Goal: Check status: Check status

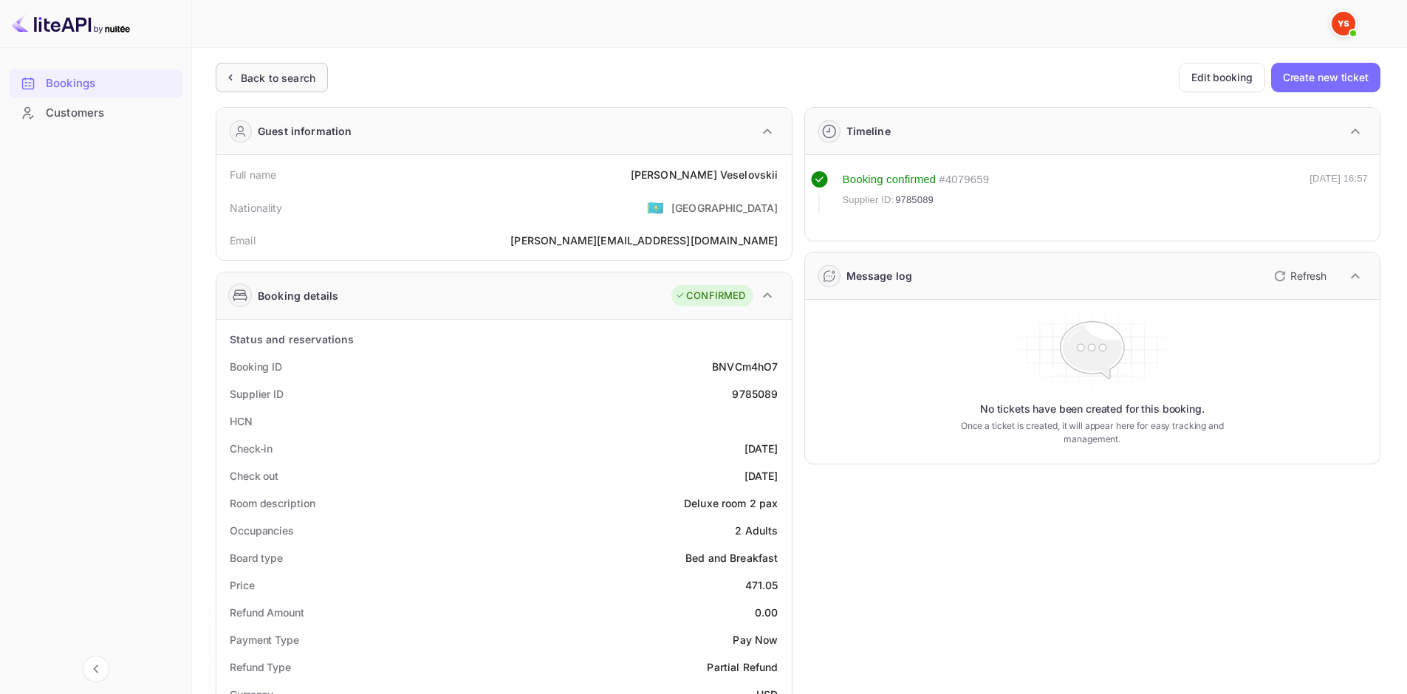
click at [292, 74] on div "Back to search" at bounding box center [278, 78] width 75 height 16
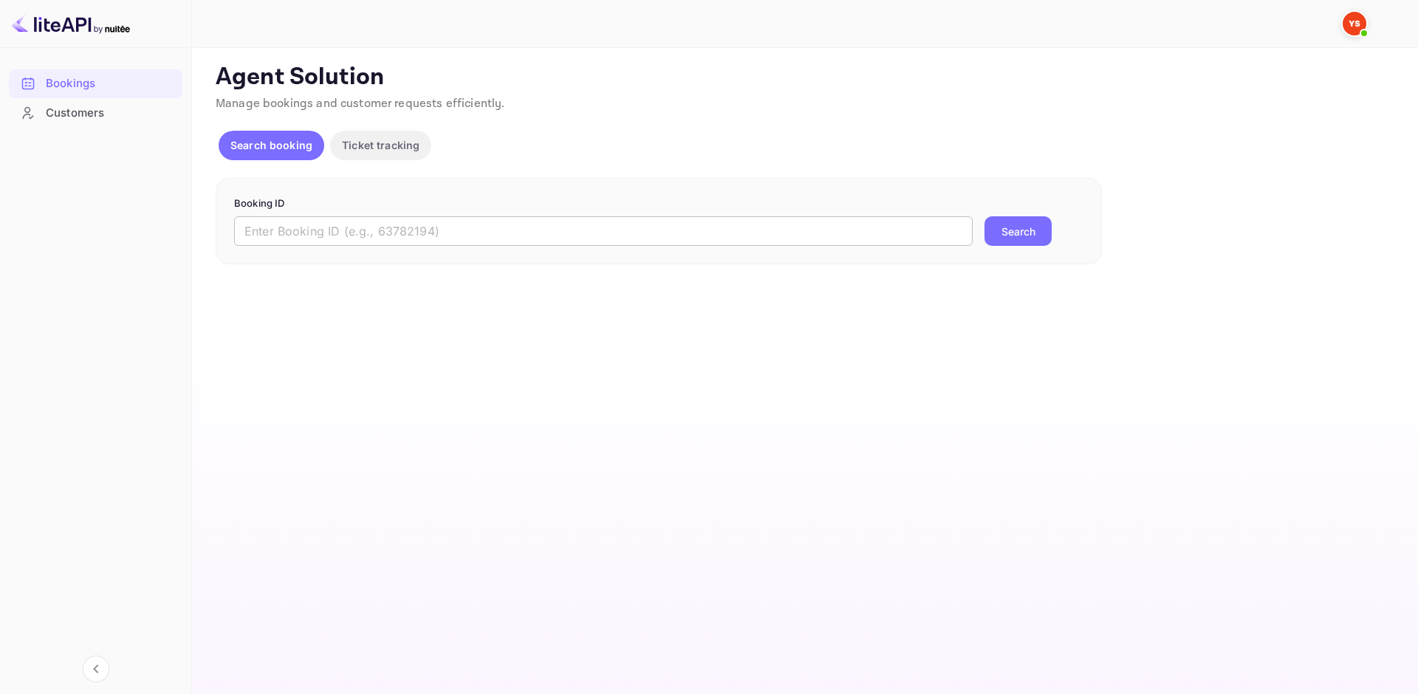
drag, startPoint x: 416, startPoint y: 224, endPoint x: 432, endPoint y: 224, distance: 15.5
click at [417, 224] on input "text" at bounding box center [603, 231] width 738 height 30
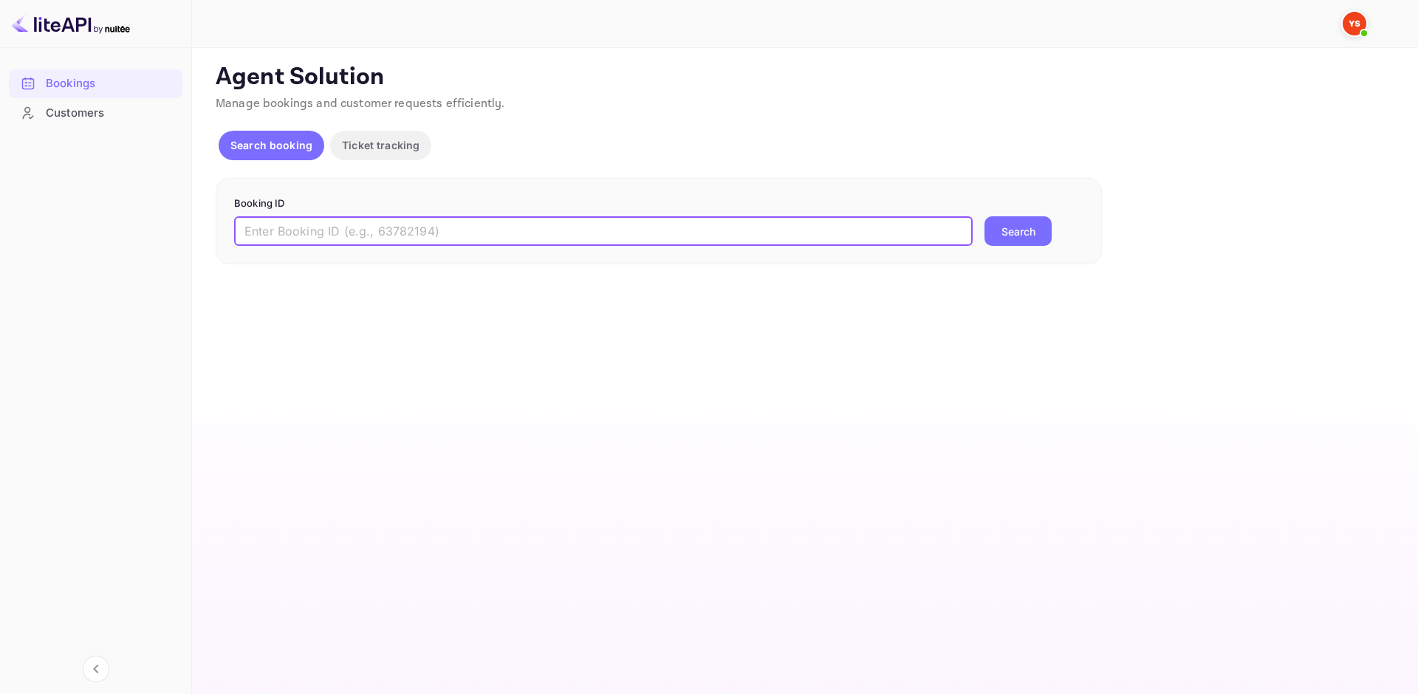
paste input "9419598"
type input "9419598"
click at [1004, 224] on button "Search" at bounding box center [1017, 231] width 67 height 30
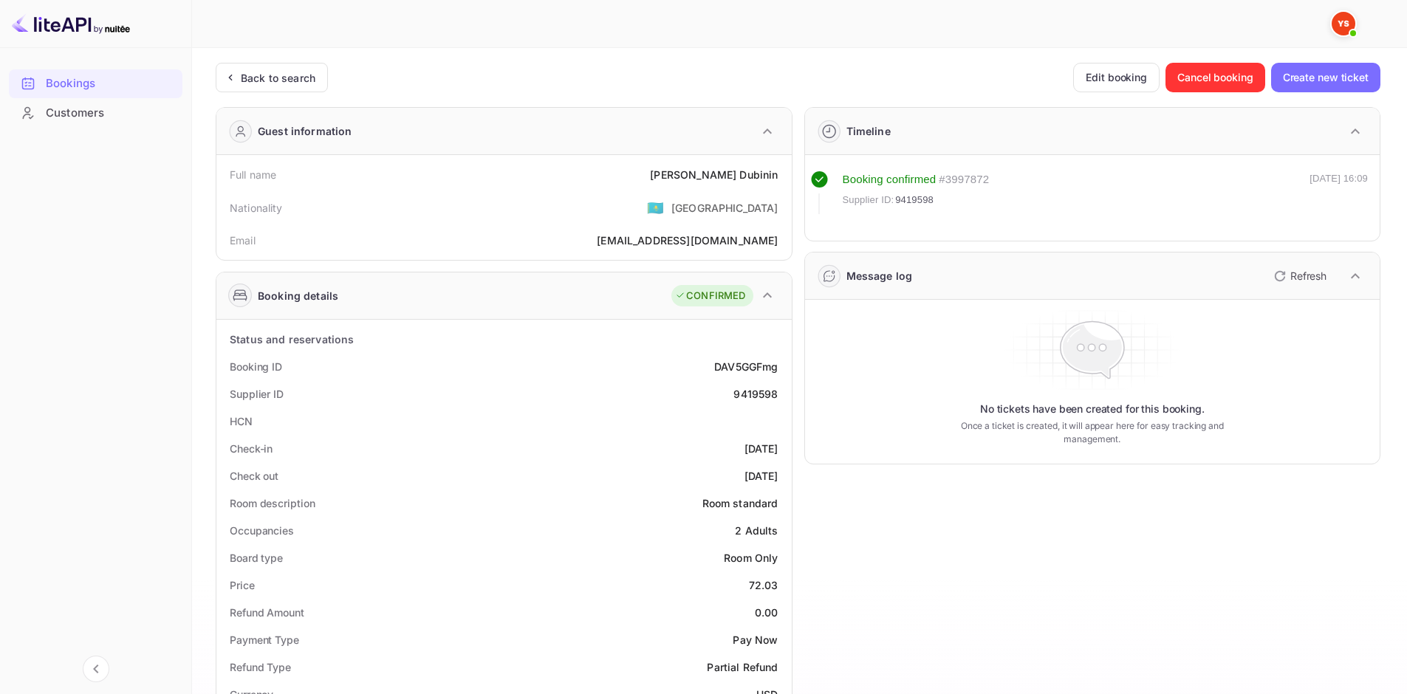
click at [270, 61] on div "Unsaved Changes Ticket Affiliate URL [URL][DOMAIN_NAME] Business partner name N…" at bounding box center [790, 610] width 1197 height 1124
click at [284, 73] on div "Back to search" at bounding box center [278, 78] width 75 height 16
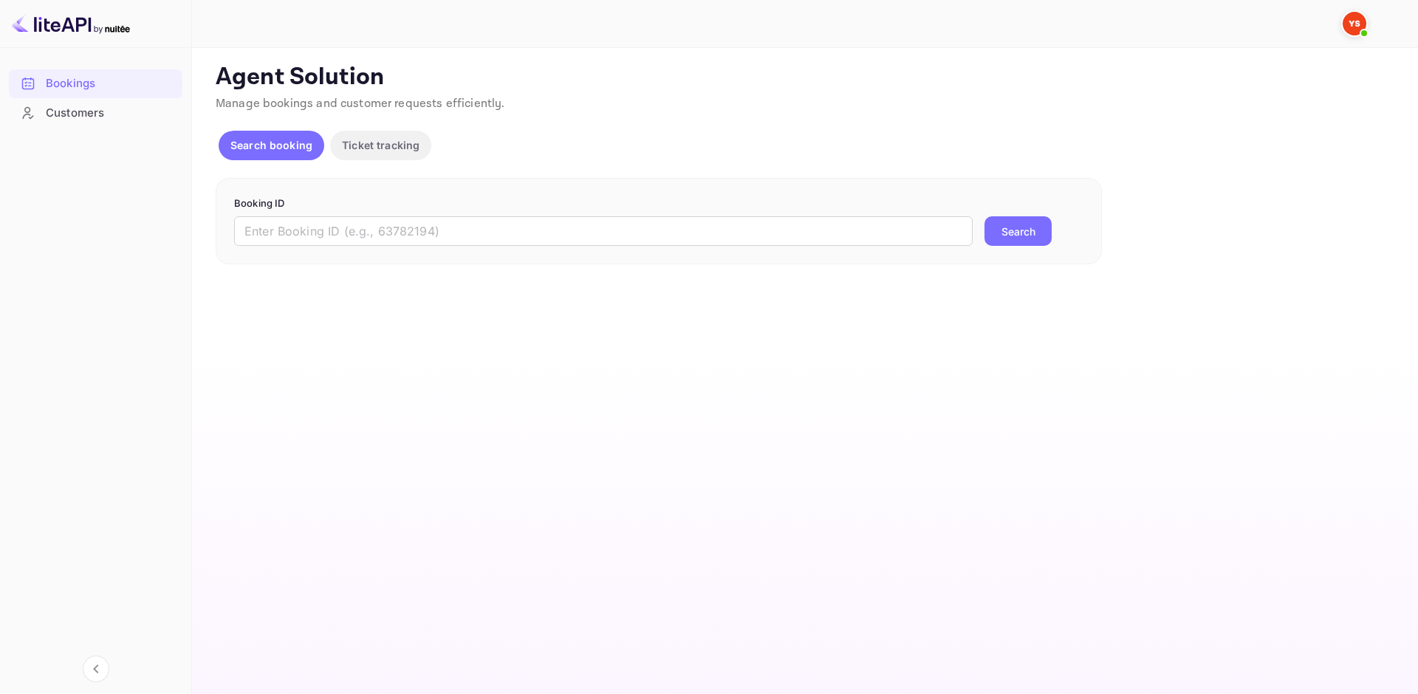
click at [346, 216] on form "Booking ID ​ Search" at bounding box center [658, 221] width 849 height 50
click at [359, 228] on input "text" at bounding box center [603, 231] width 738 height 30
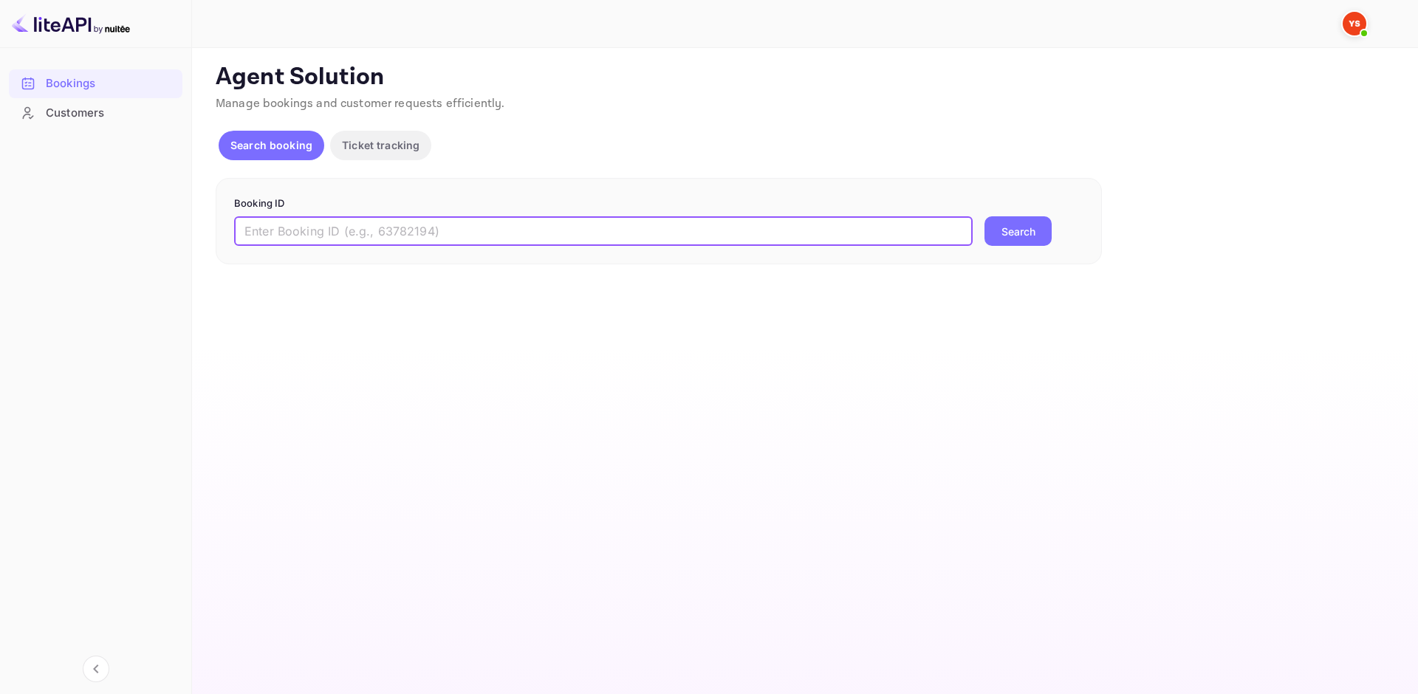
paste input "9419598"
type input "9419598"
click at [1032, 235] on button "Search" at bounding box center [1017, 231] width 67 height 30
